Goal: Information Seeking & Learning: Learn about a topic

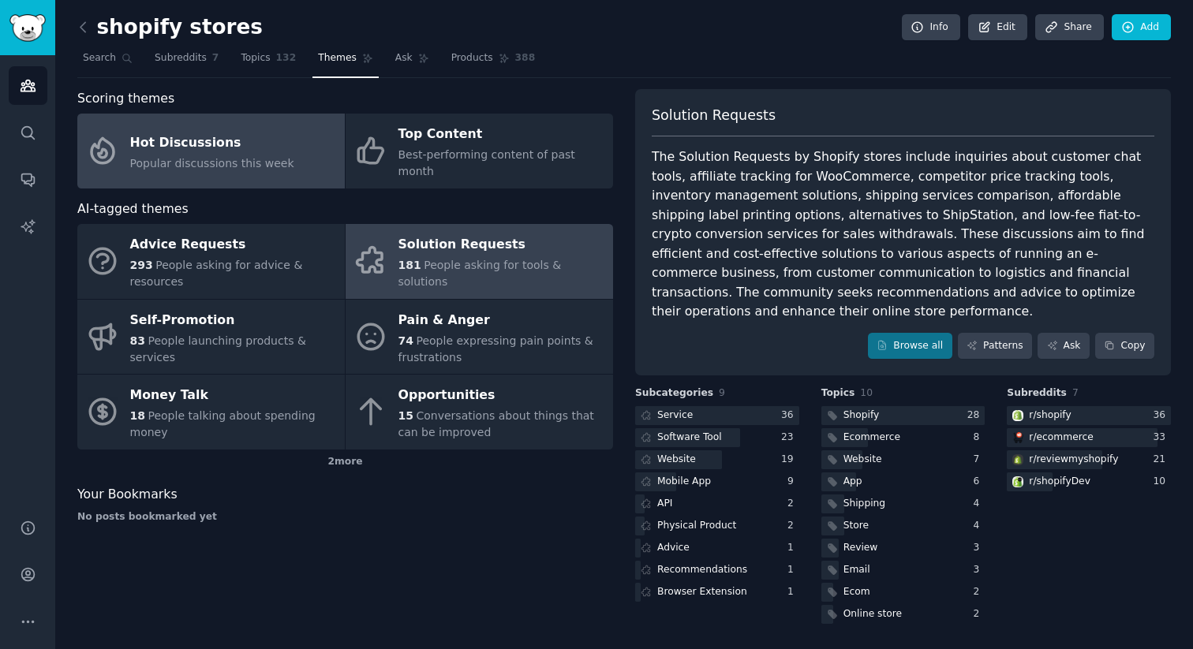
click at [237, 162] on div "Popular discussions this week" at bounding box center [212, 163] width 164 height 17
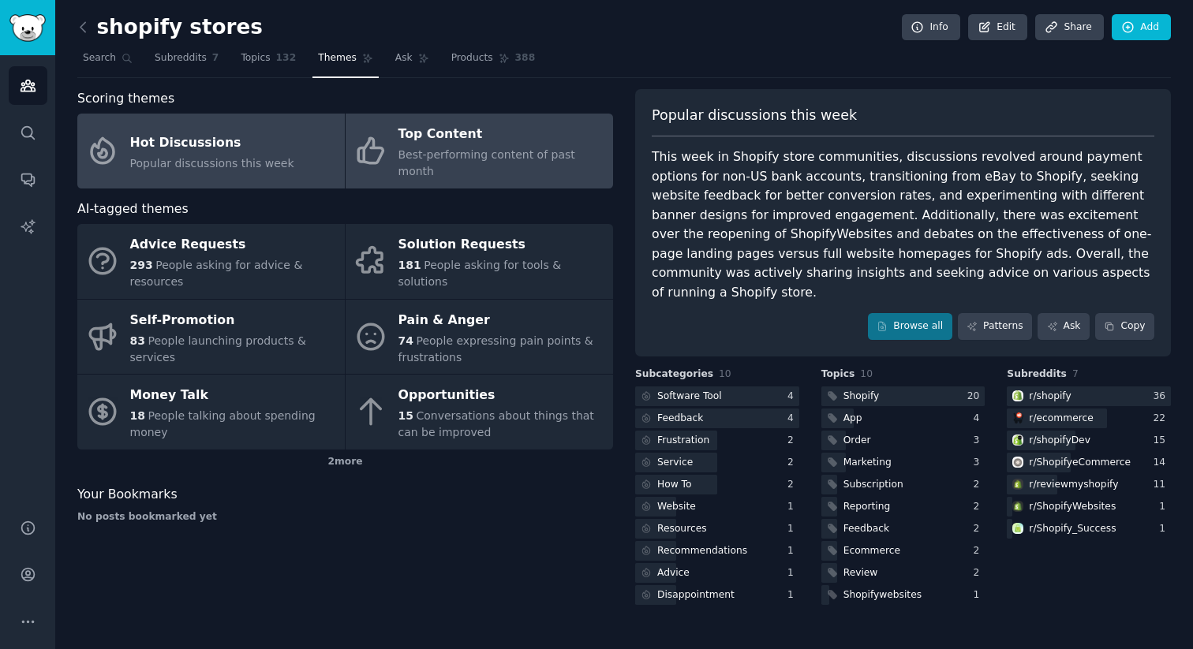
click at [494, 142] on div "Top Content" at bounding box center [501, 134] width 207 height 25
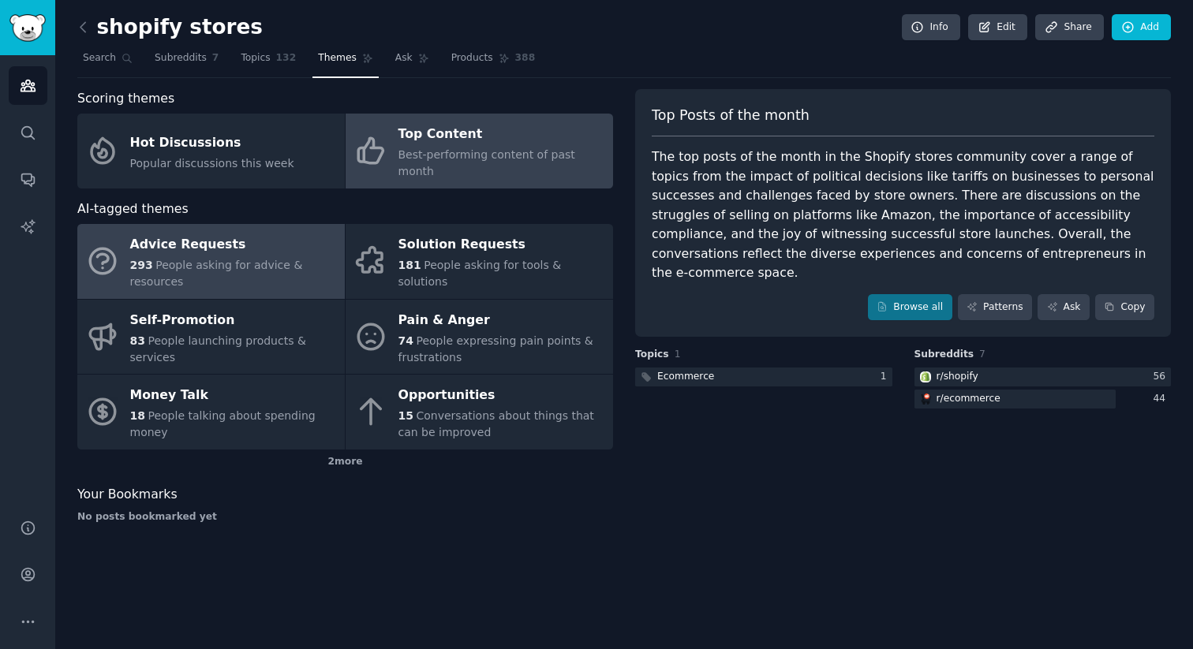
click at [322, 233] on div "Advice Requests" at bounding box center [233, 245] width 207 height 25
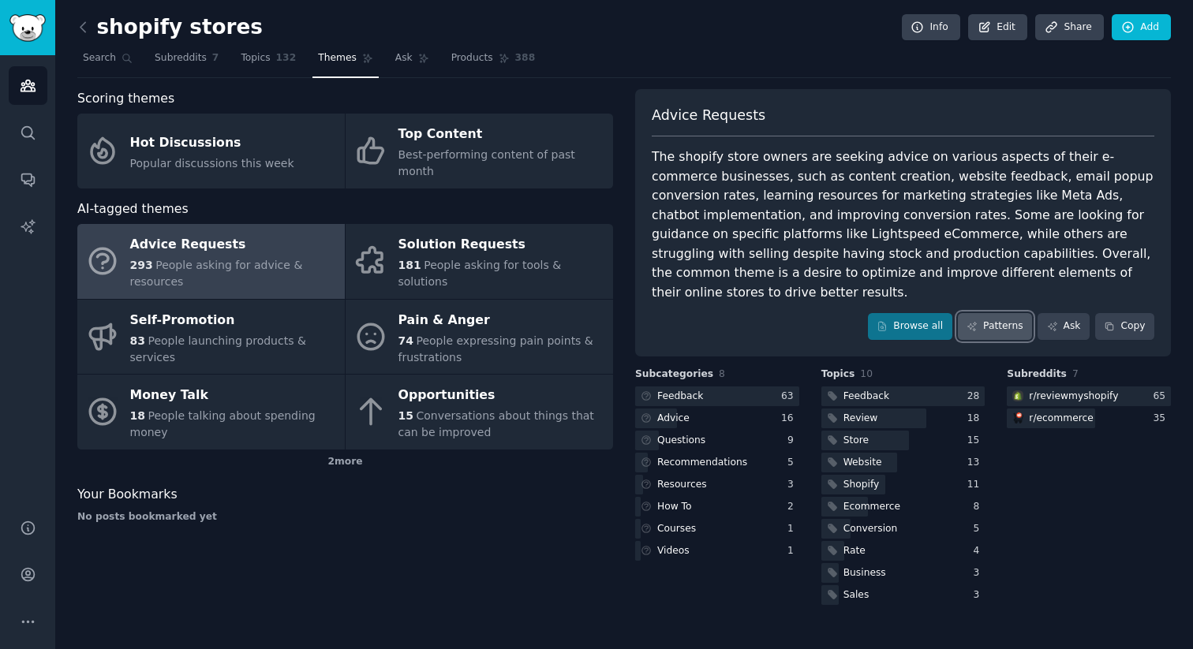
click at [1005, 313] on link "Patterns" at bounding box center [995, 326] width 74 height 27
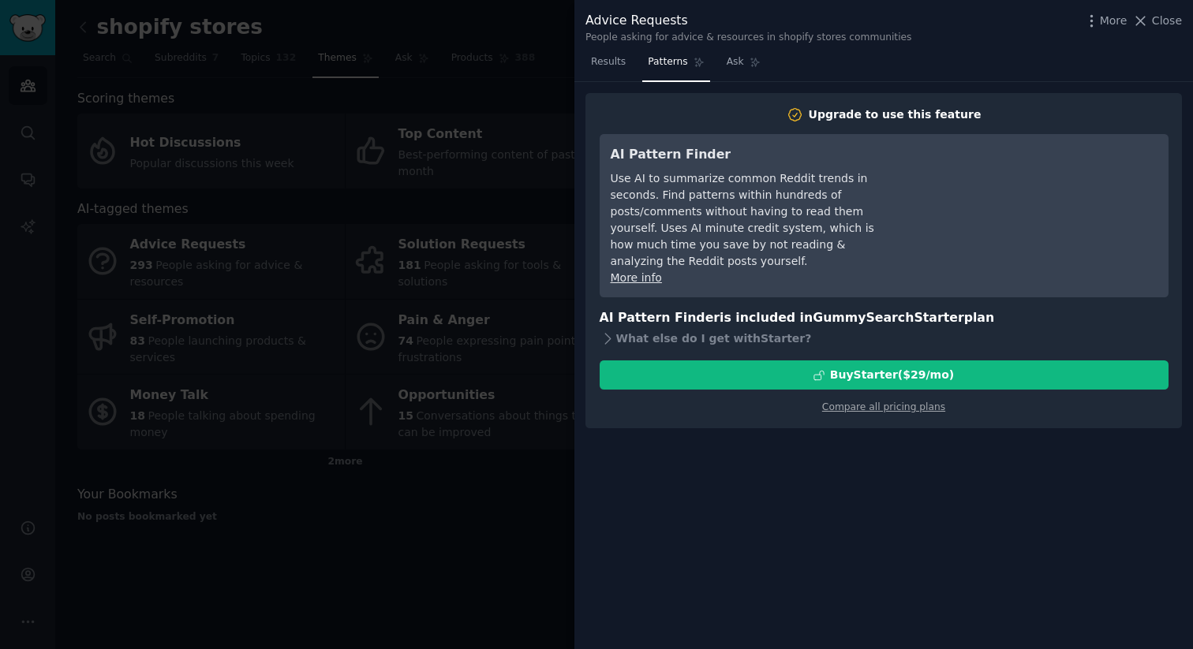
click at [853, 414] on div "Upgrade to use this feature AI Pattern Finder Use AI to summarize common Reddit…" at bounding box center [883, 366] width 618 height 568
click at [521, 19] on div at bounding box center [596, 324] width 1193 height 649
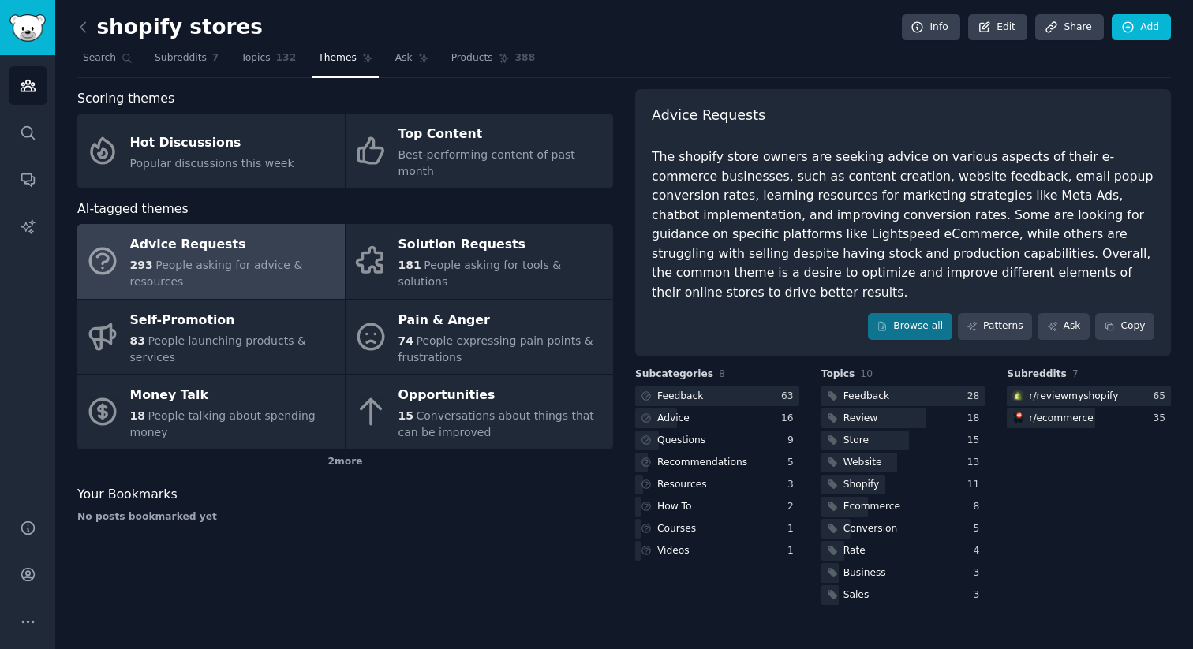
click at [372, 537] on div "Scoring themes Hot Discussions Popular discussions this week Top Content Best-p…" at bounding box center [345, 348] width 536 height 519
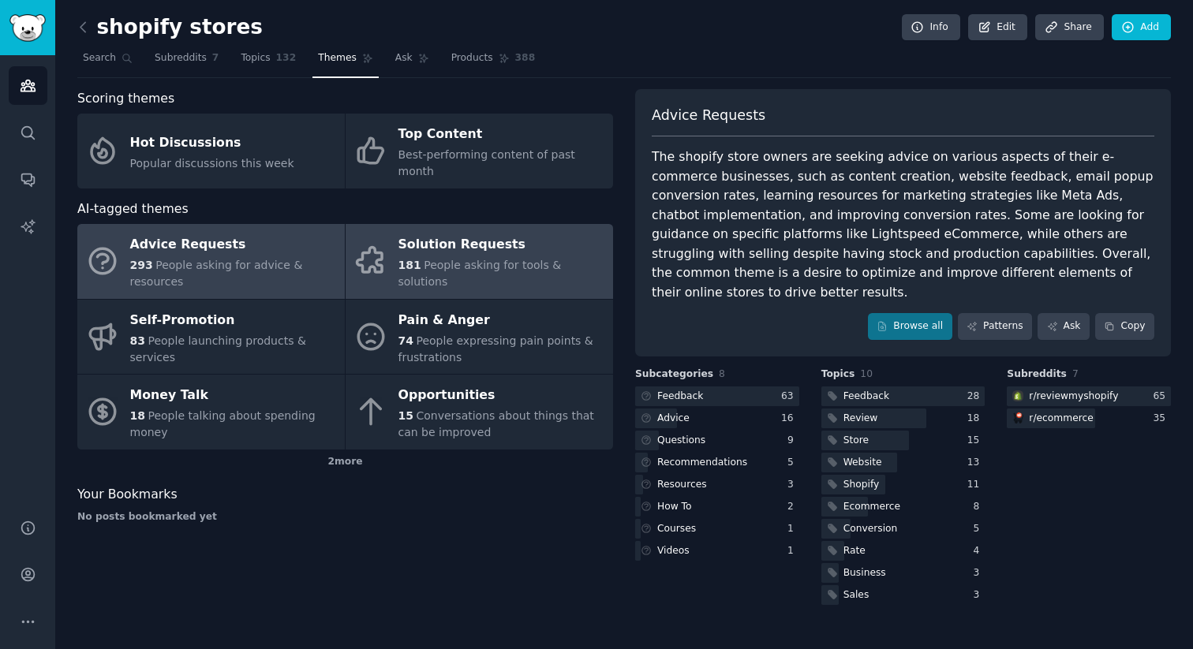
click at [416, 257] on div "181 People asking for tools & solutions" at bounding box center [501, 273] width 207 height 33
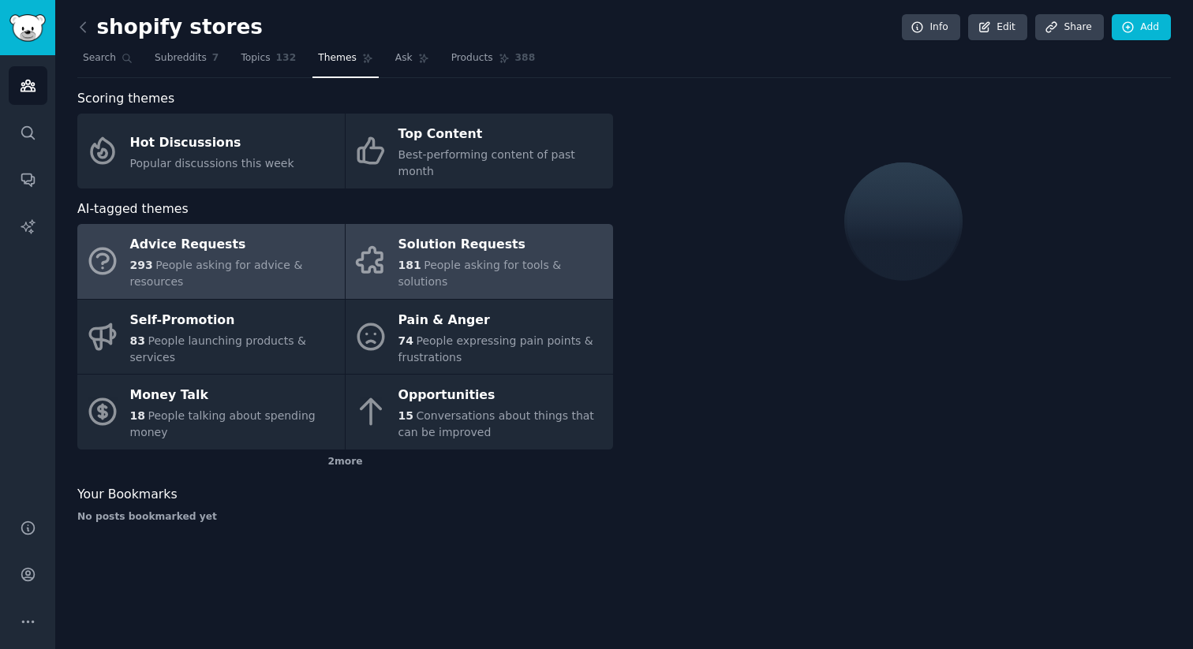
click at [273, 259] on span "People asking for advice & resources" at bounding box center [216, 273] width 173 height 29
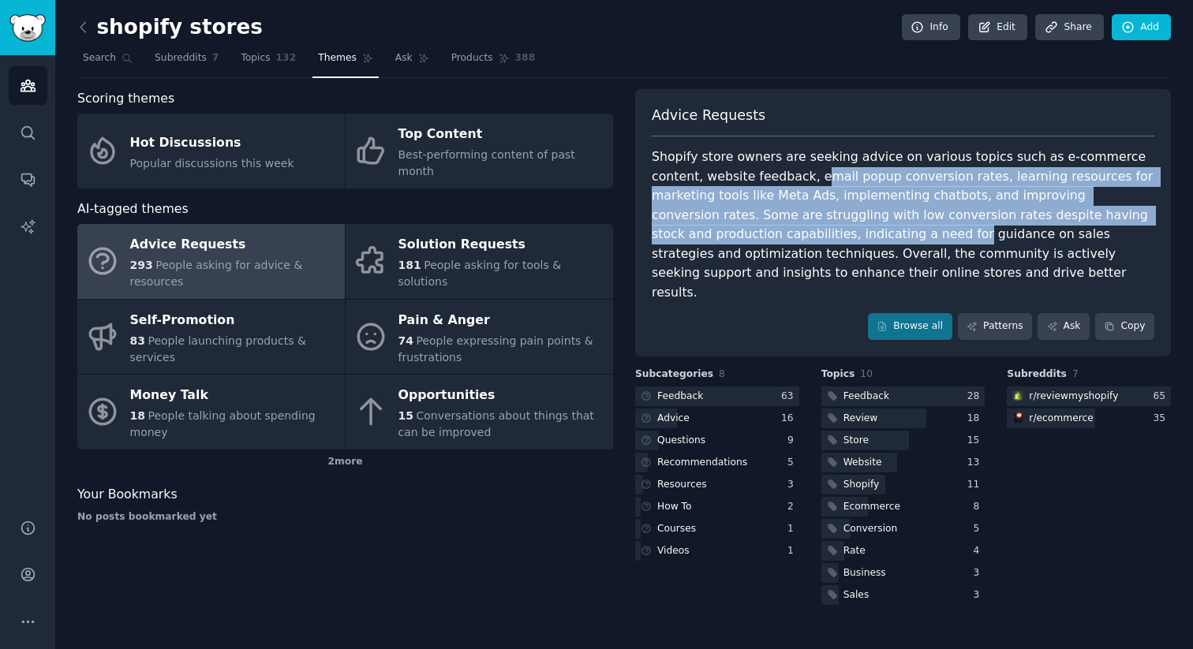
drag, startPoint x: 765, startPoint y: 178, endPoint x: 765, endPoint y: 241, distance: 63.1
click at [765, 241] on div "Shopify store owners are seeking advice on various topics such as e-commerce co…" at bounding box center [903, 224] width 502 height 155
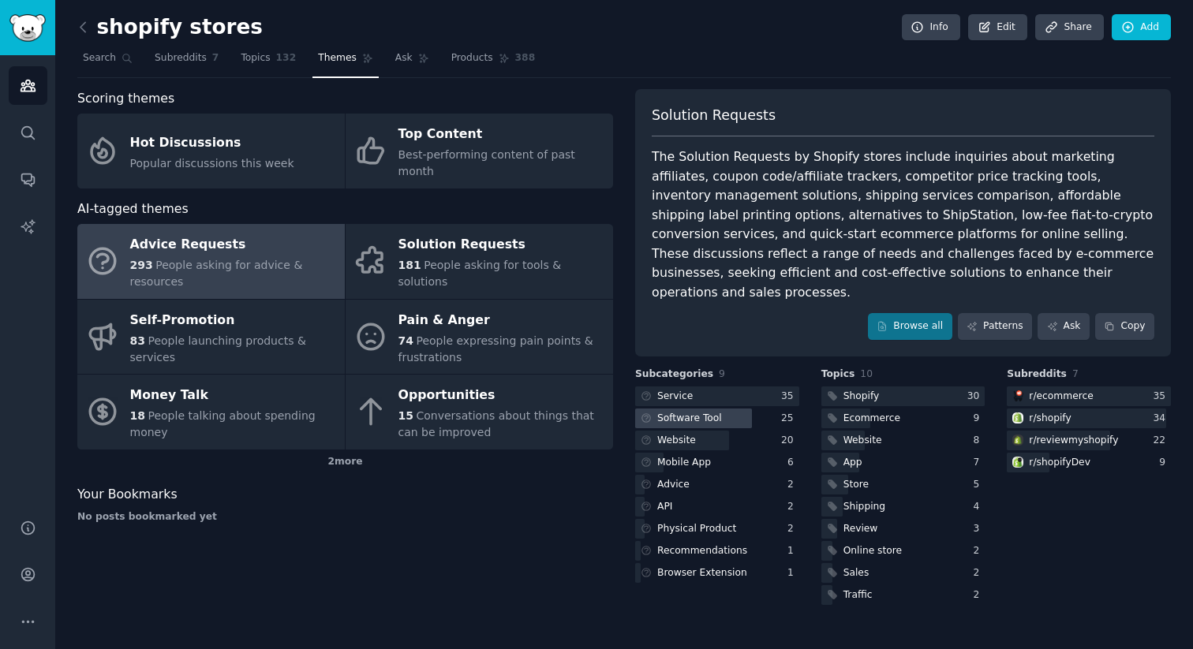
click at [702, 412] on div "Software Tool" at bounding box center [689, 419] width 65 height 14
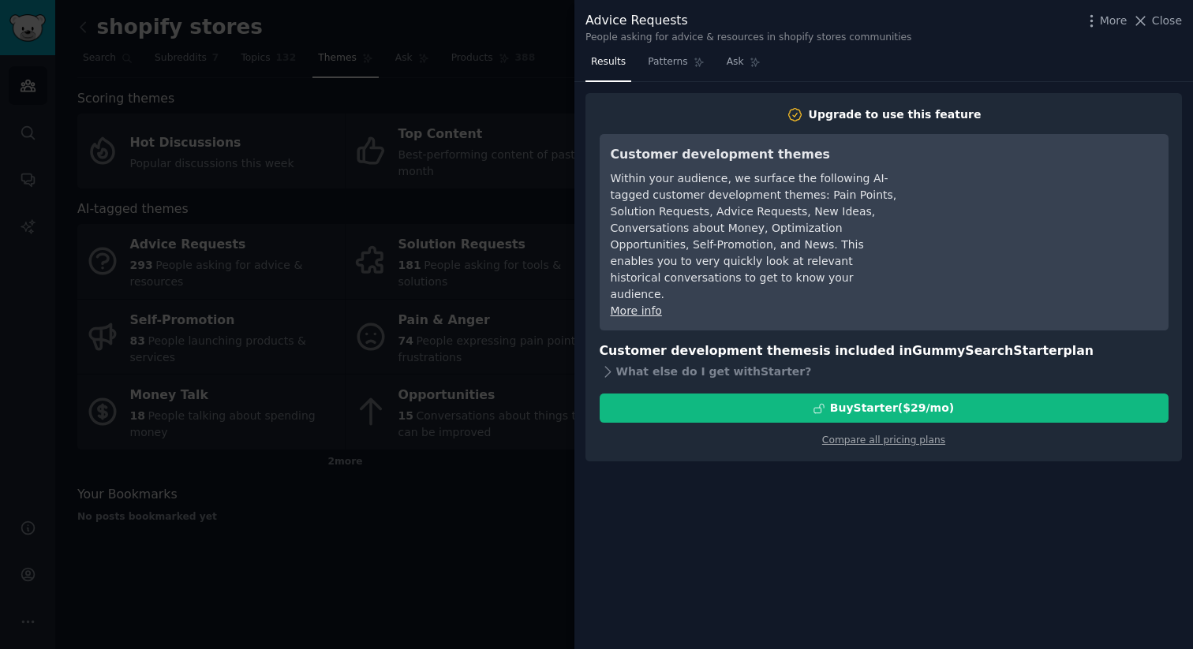
click at [688, 467] on div "Results Patterns Ask Upgrade to use this feature Customer development themes Wi…" at bounding box center [883, 349] width 618 height 599
click at [680, 73] on link "Patterns" at bounding box center [675, 66] width 67 height 32
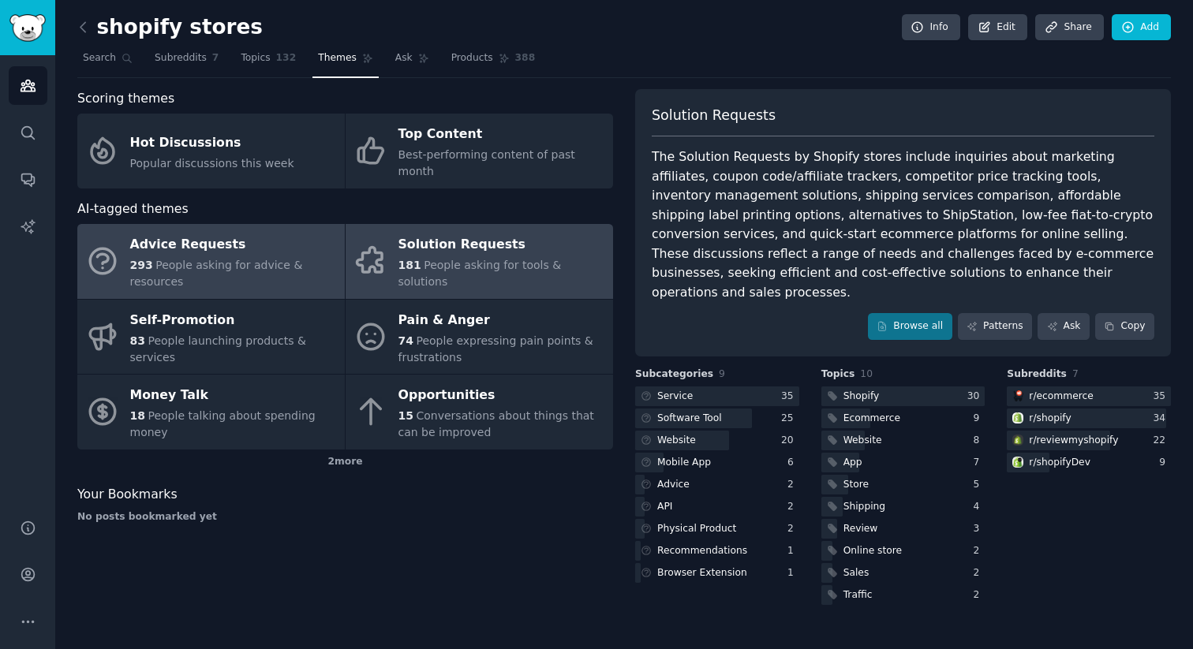
click at [471, 259] on span "People asking for tools & solutions" at bounding box center [479, 273] width 163 height 29
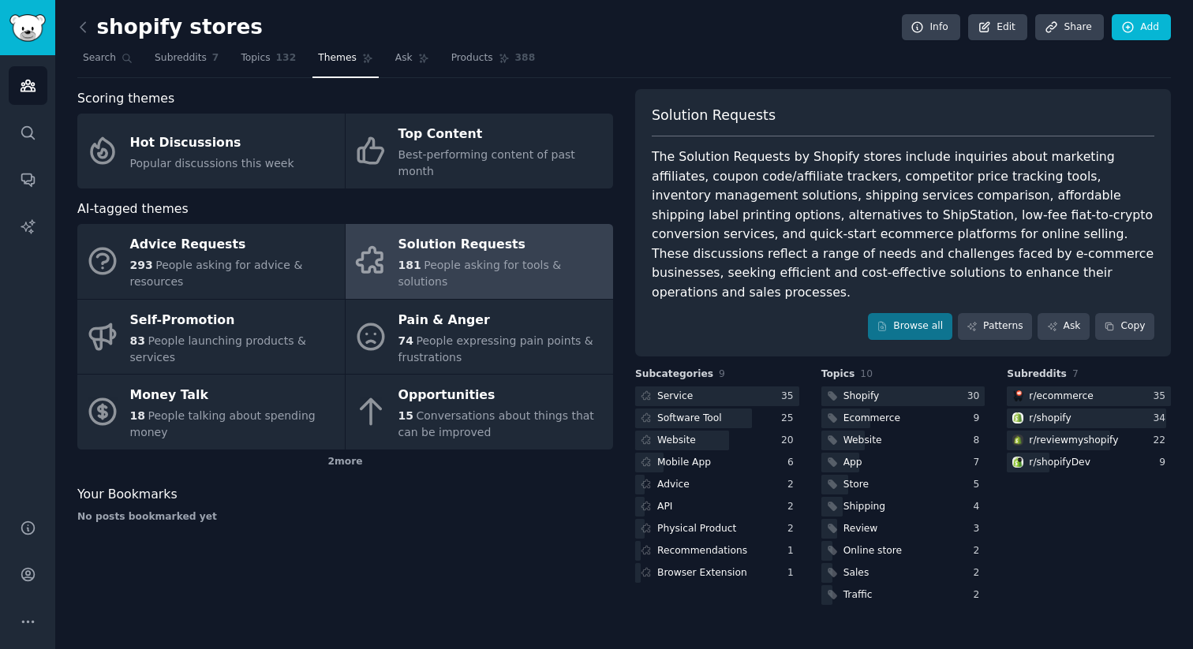
click at [615, 45] on div "shopify stores Info Edit Share Add" at bounding box center [623, 30] width 1093 height 32
